Goal: Information Seeking & Learning: Learn about a topic

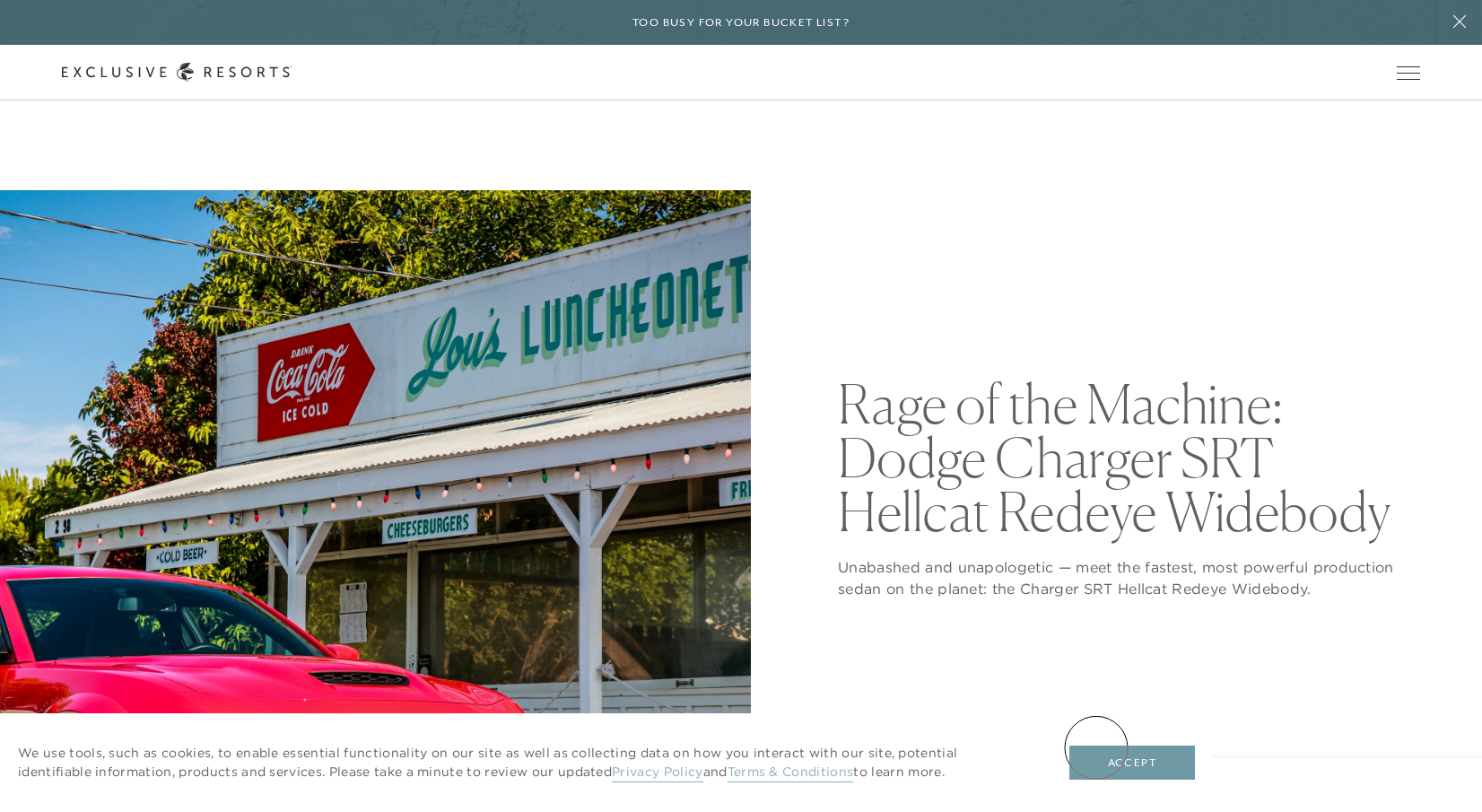
click at [1095, 751] on button "Accept" at bounding box center [1132, 762] width 126 height 34
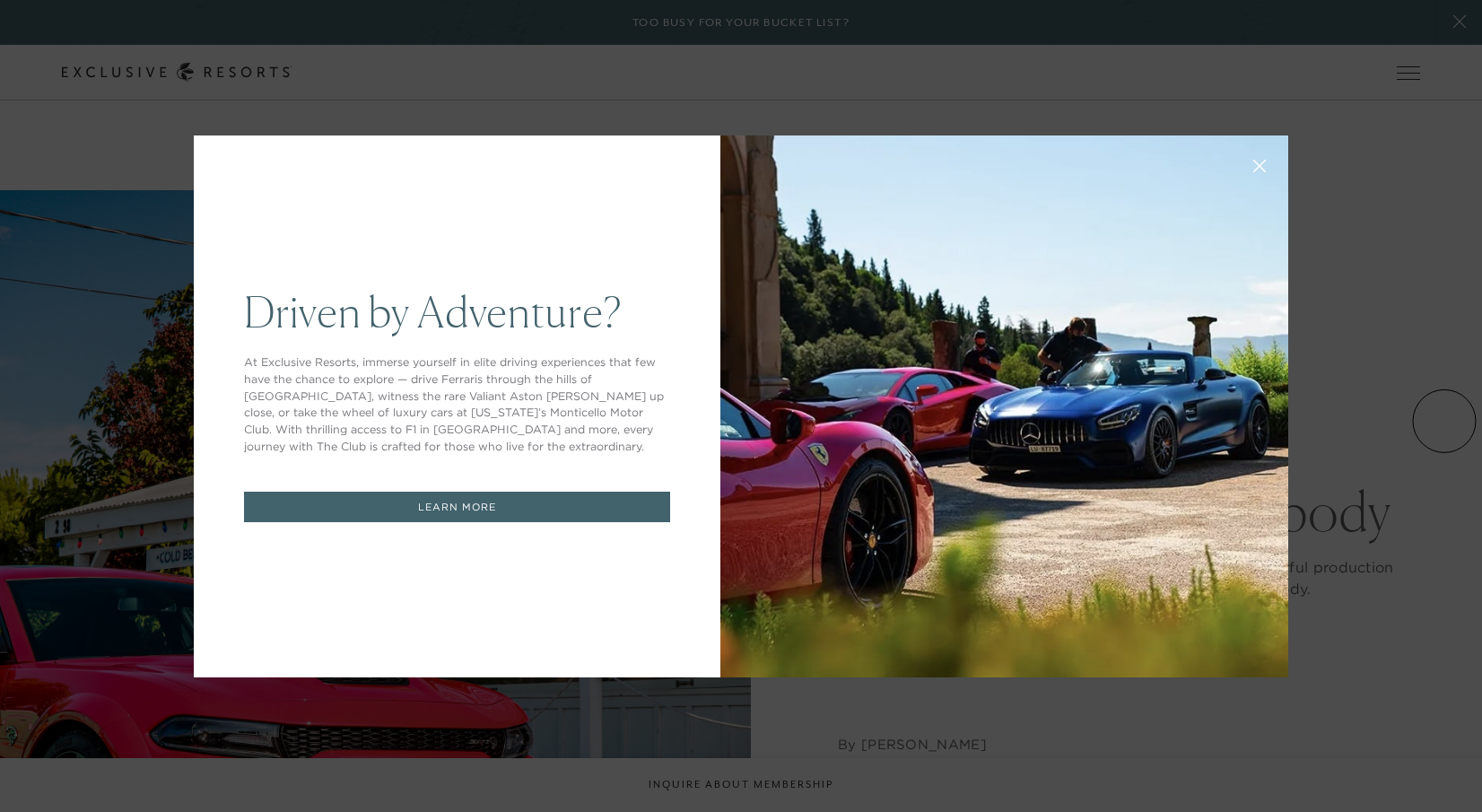
click at [1444, 420] on div "Driven by Adventure? At Exclusive Resorts, immerse yourself in elite driving ex…" at bounding box center [741, 406] width 1482 height 812
click at [1269, 166] on button at bounding box center [1259, 164] width 43 height 43
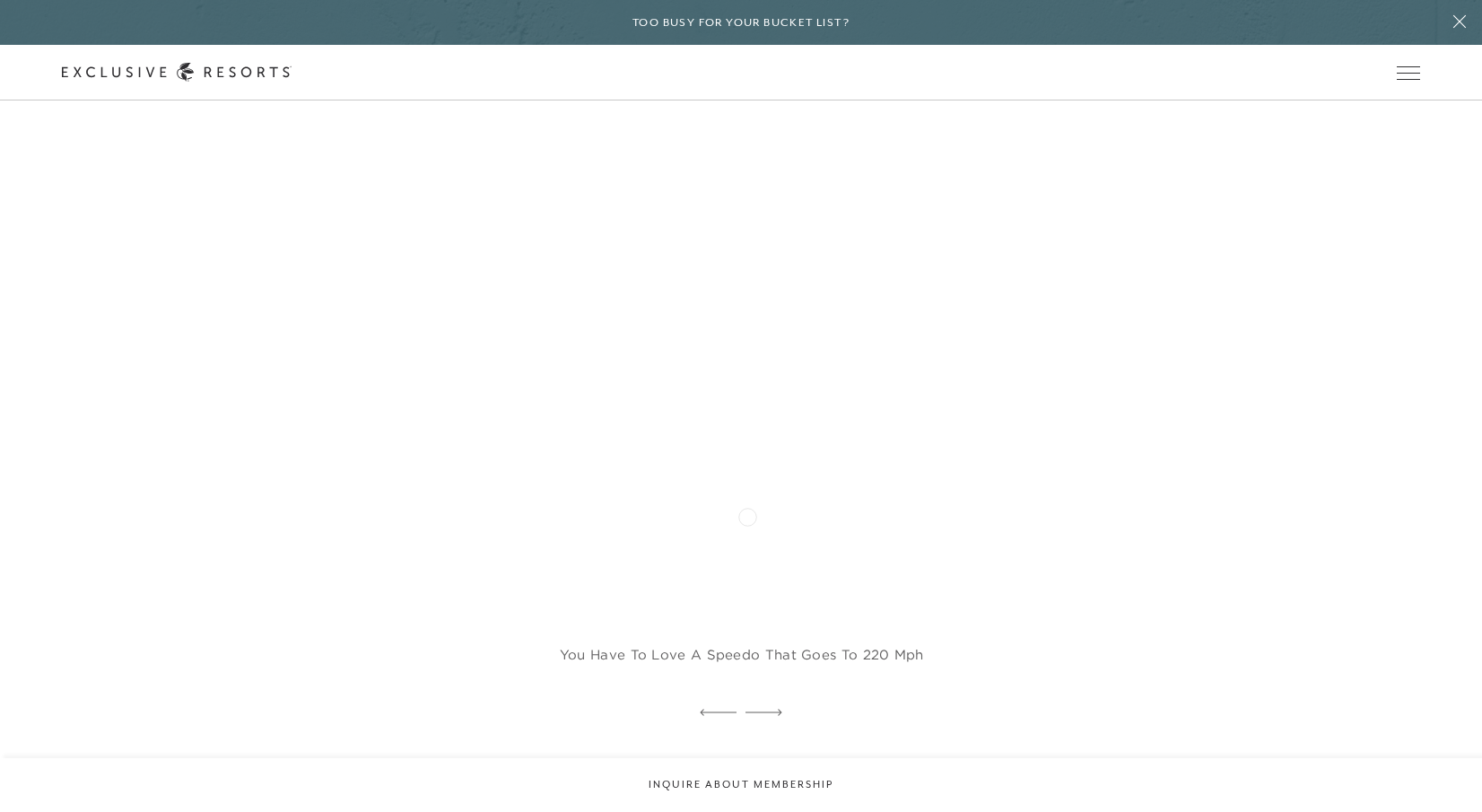
scroll to position [1610, 0]
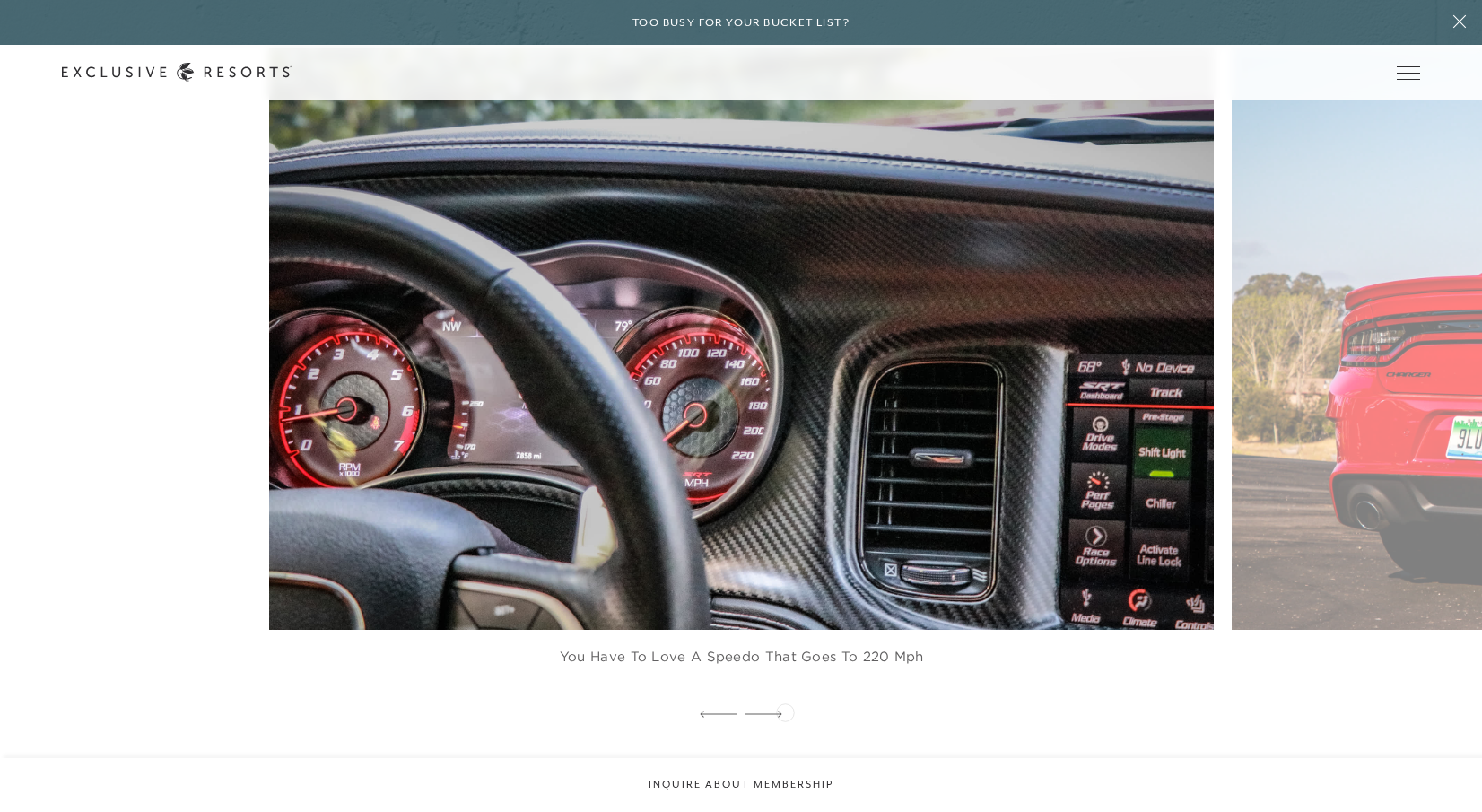
click at [779, 714] on icon at bounding box center [763, 714] width 37 height 8
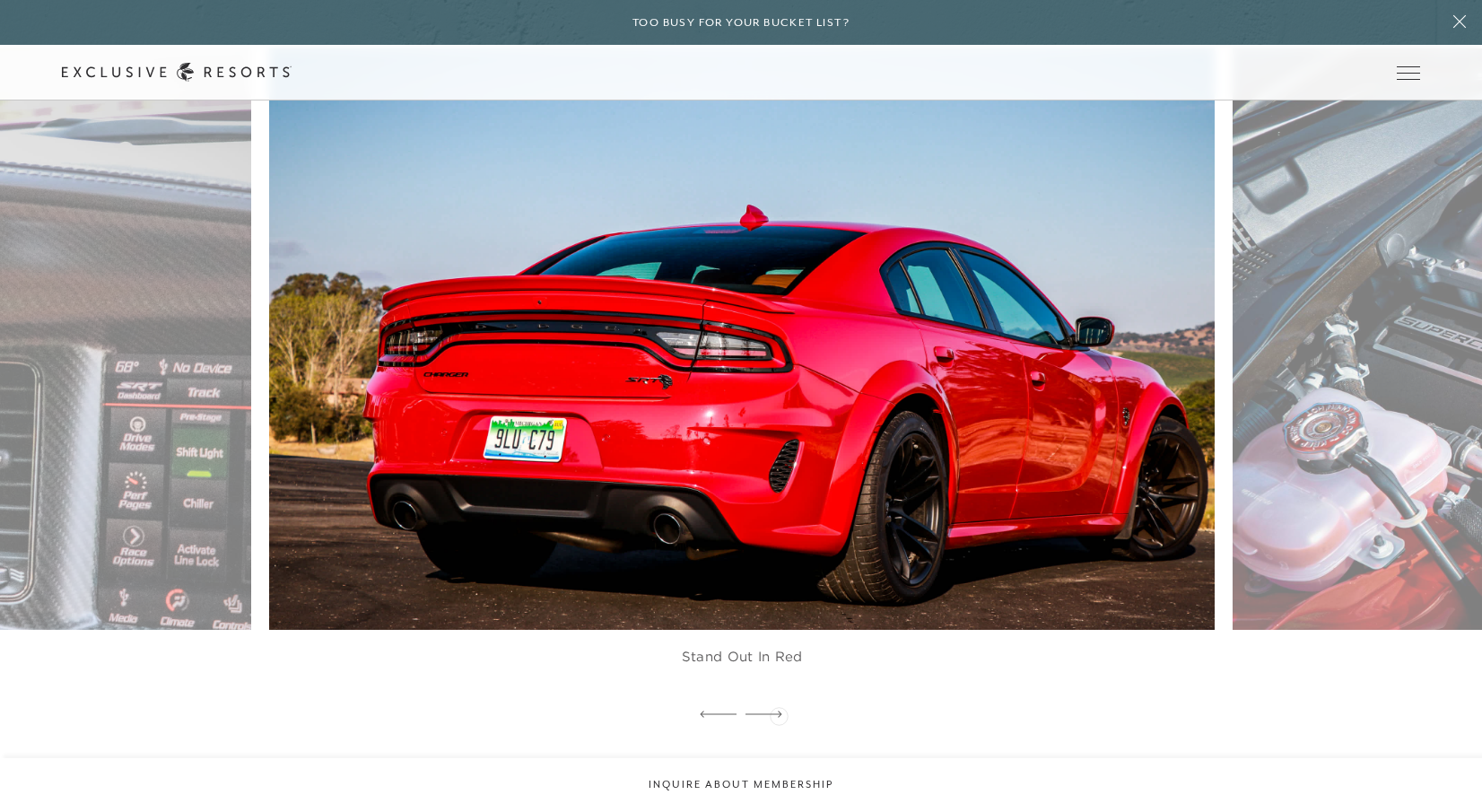
click at [779, 714] on icon at bounding box center [763, 714] width 37 height 8
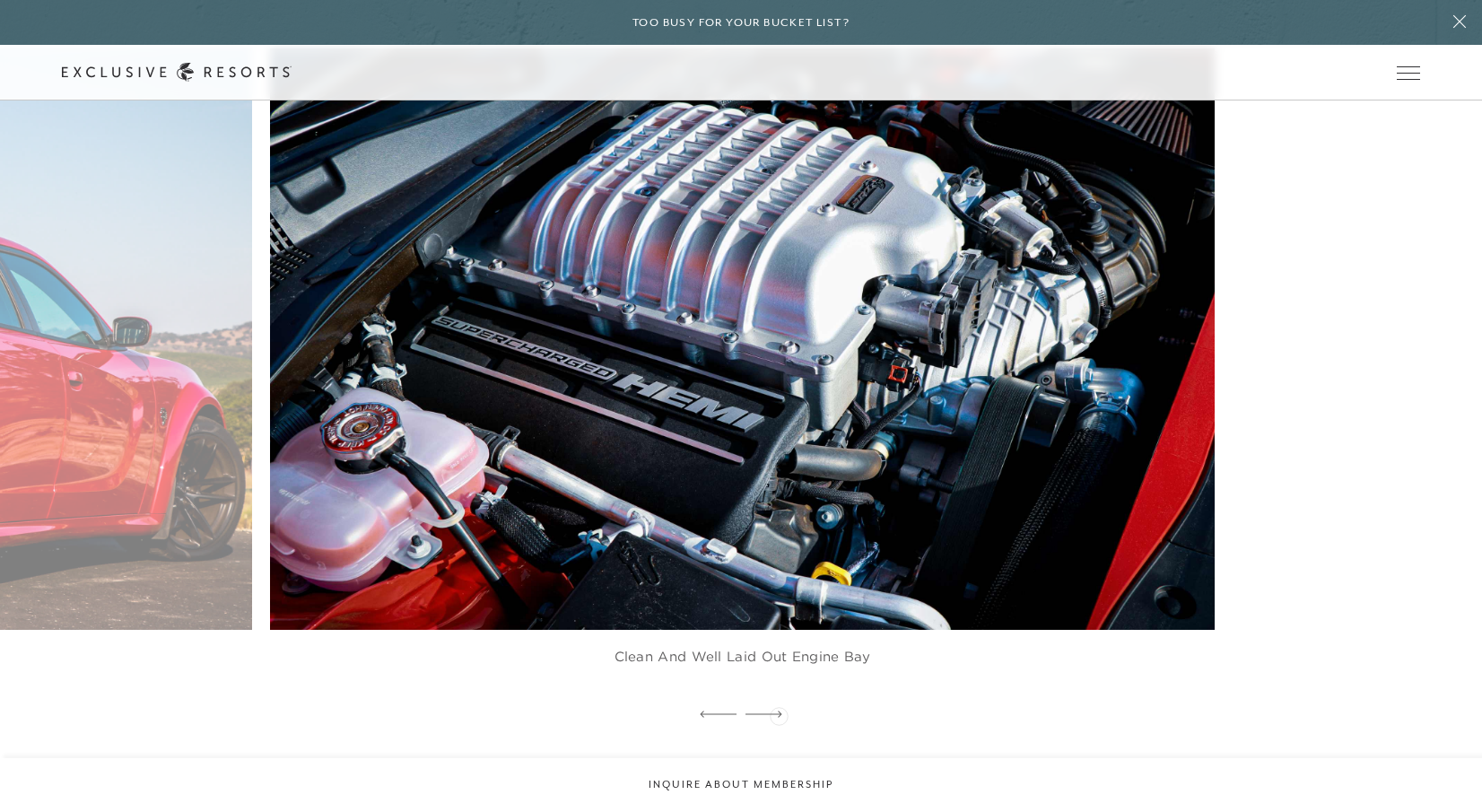
click at [779, 714] on icon at bounding box center [763, 714] width 37 height 8
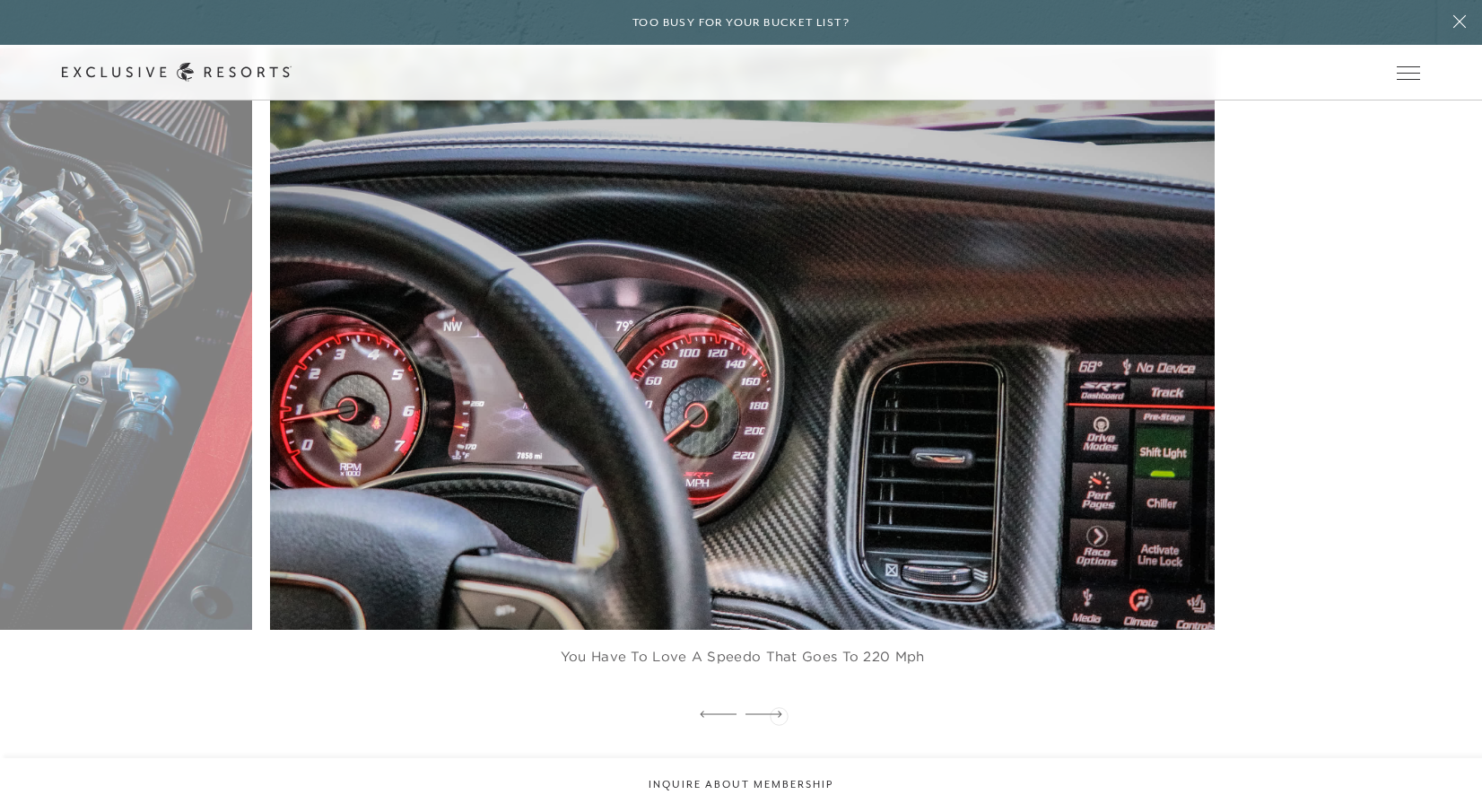
click at [779, 714] on icon at bounding box center [763, 714] width 37 height 8
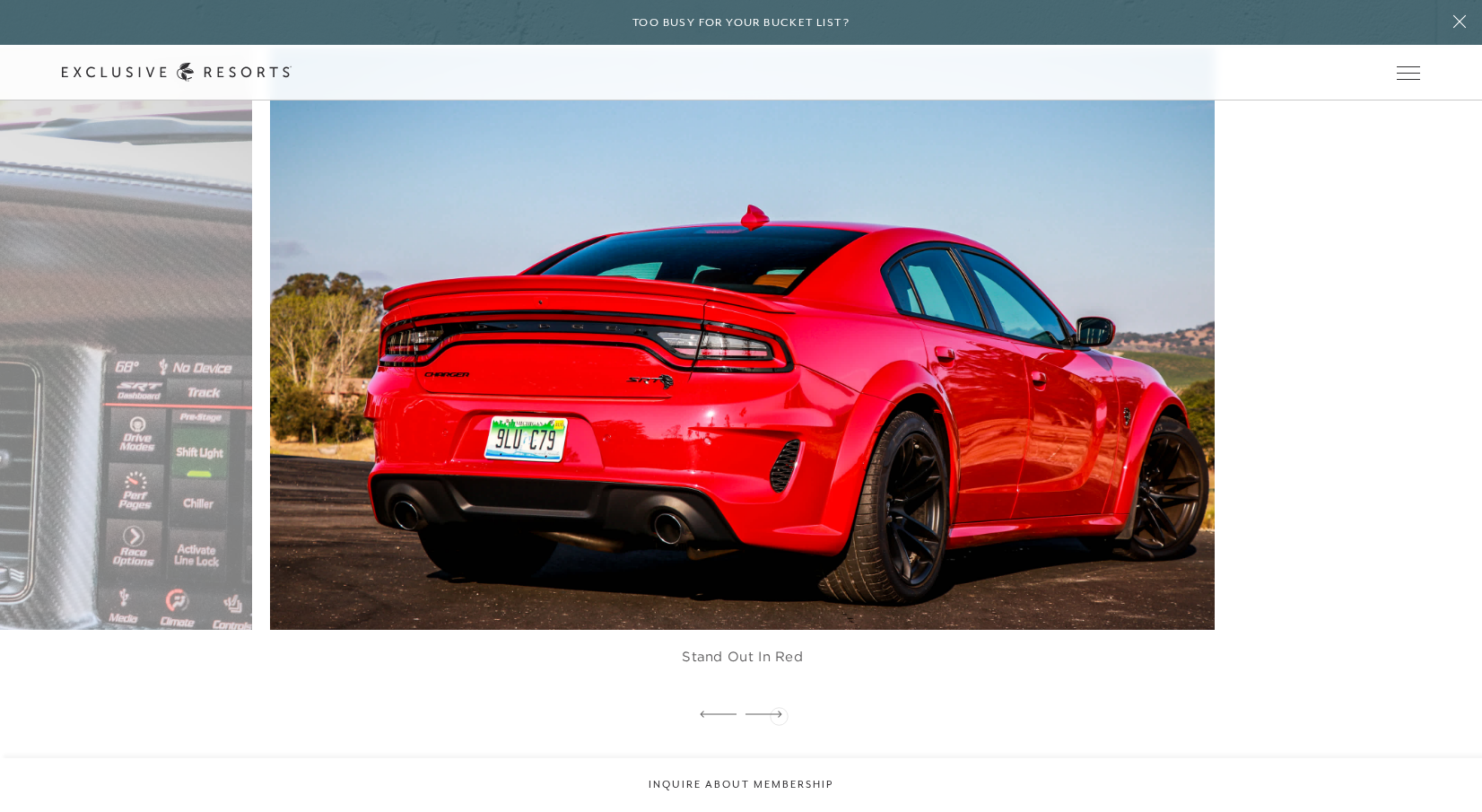
click at [779, 714] on icon at bounding box center [763, 714] width 37 height 8
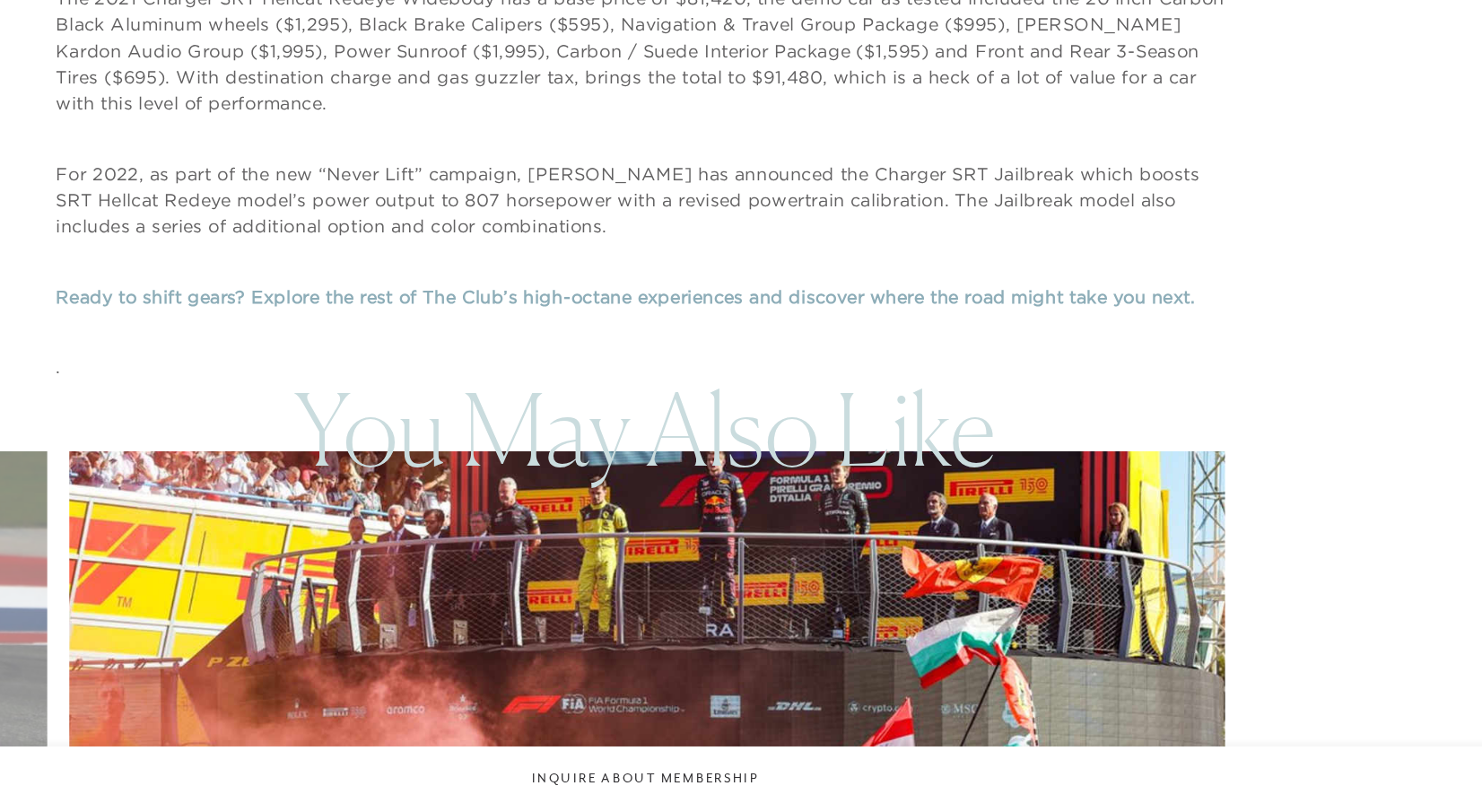
scroll to position [7901, 0]
